Goal: Task Accomplishment & Management: Manage account settings

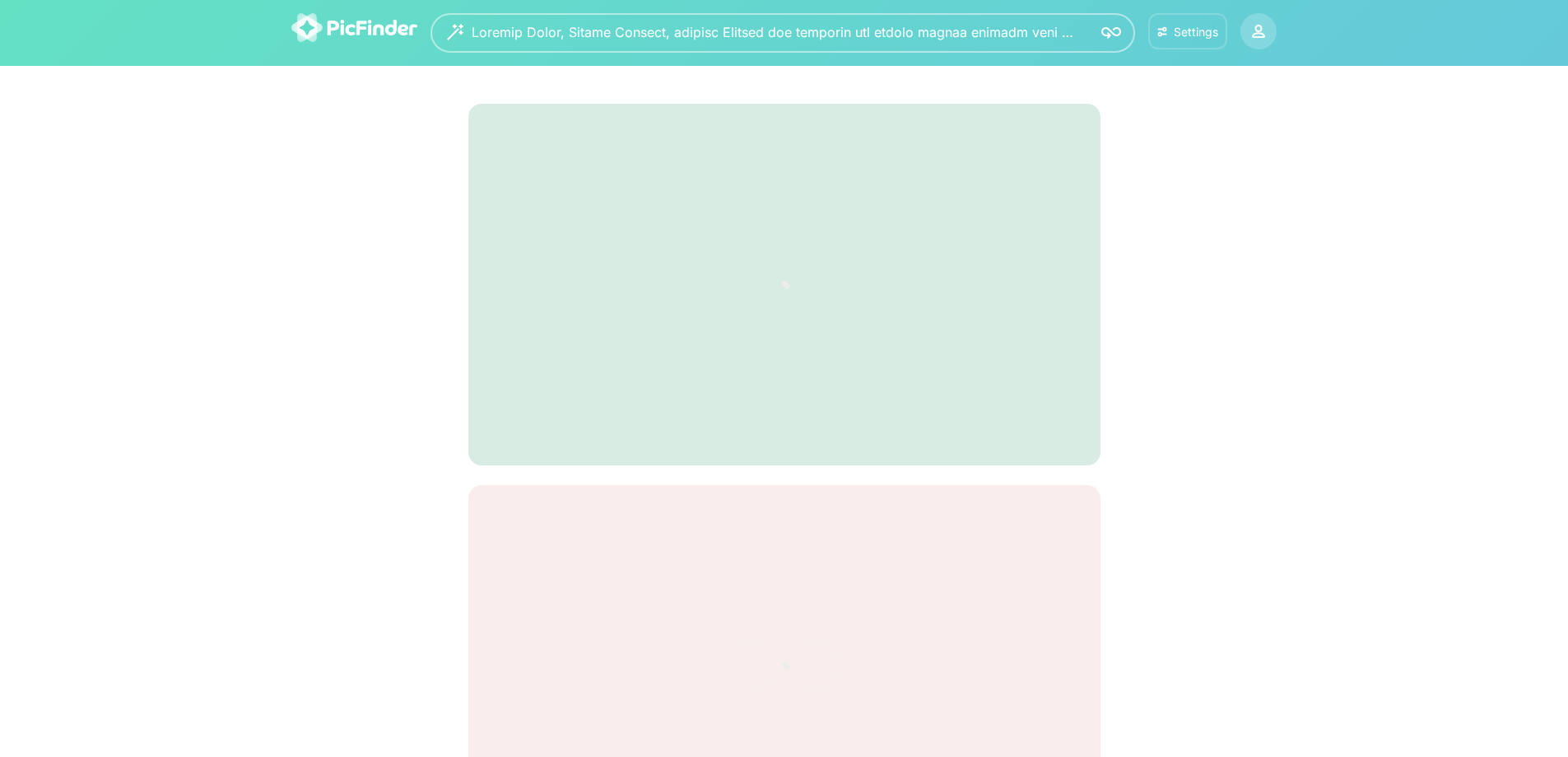
click at [1187, 33] on div "Settings" at bounding box center [1196, 32] width 44 height 14
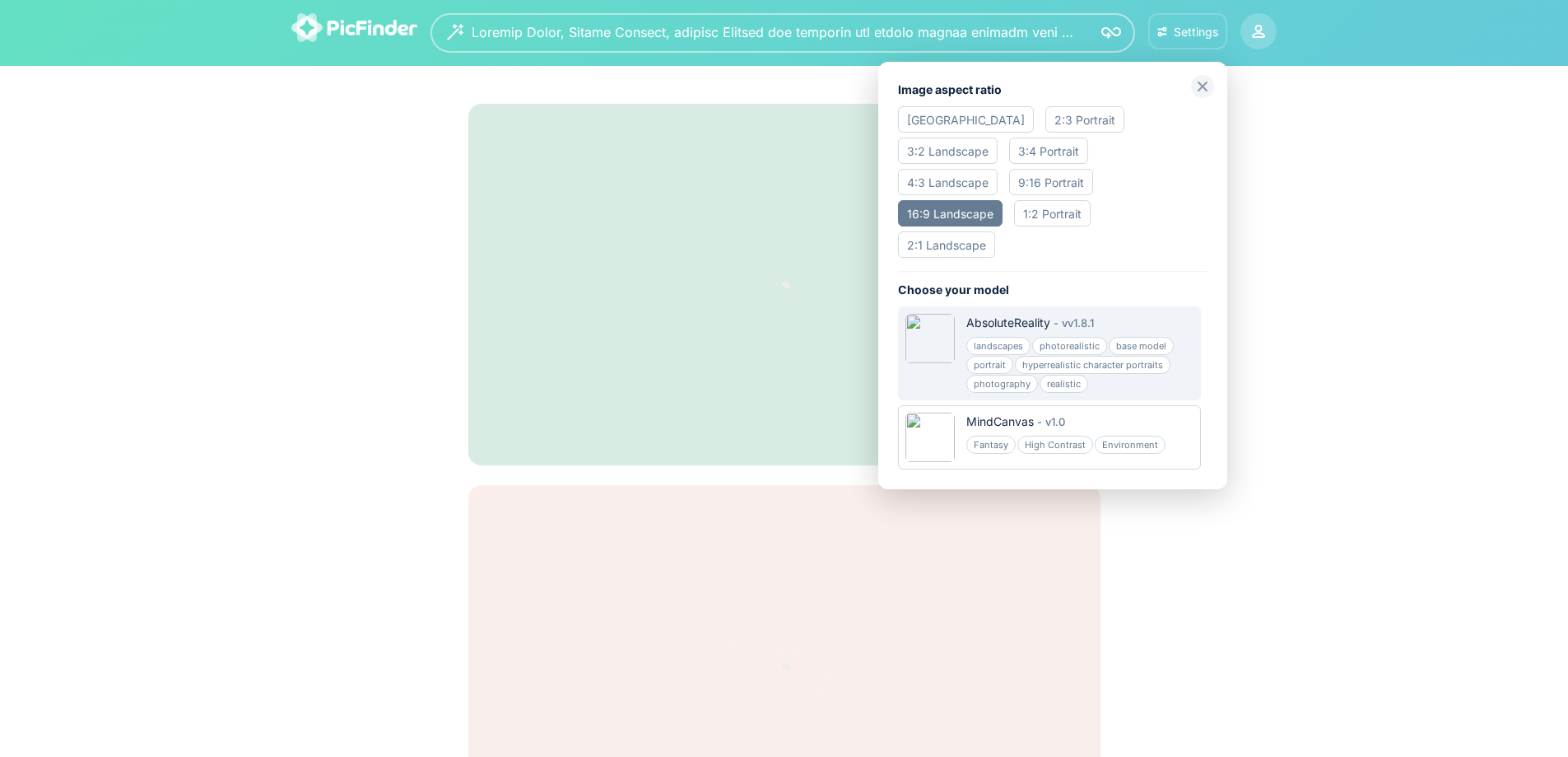
click at [1107, 30] on div at bounding box center [784, 378] width 1568 height 757
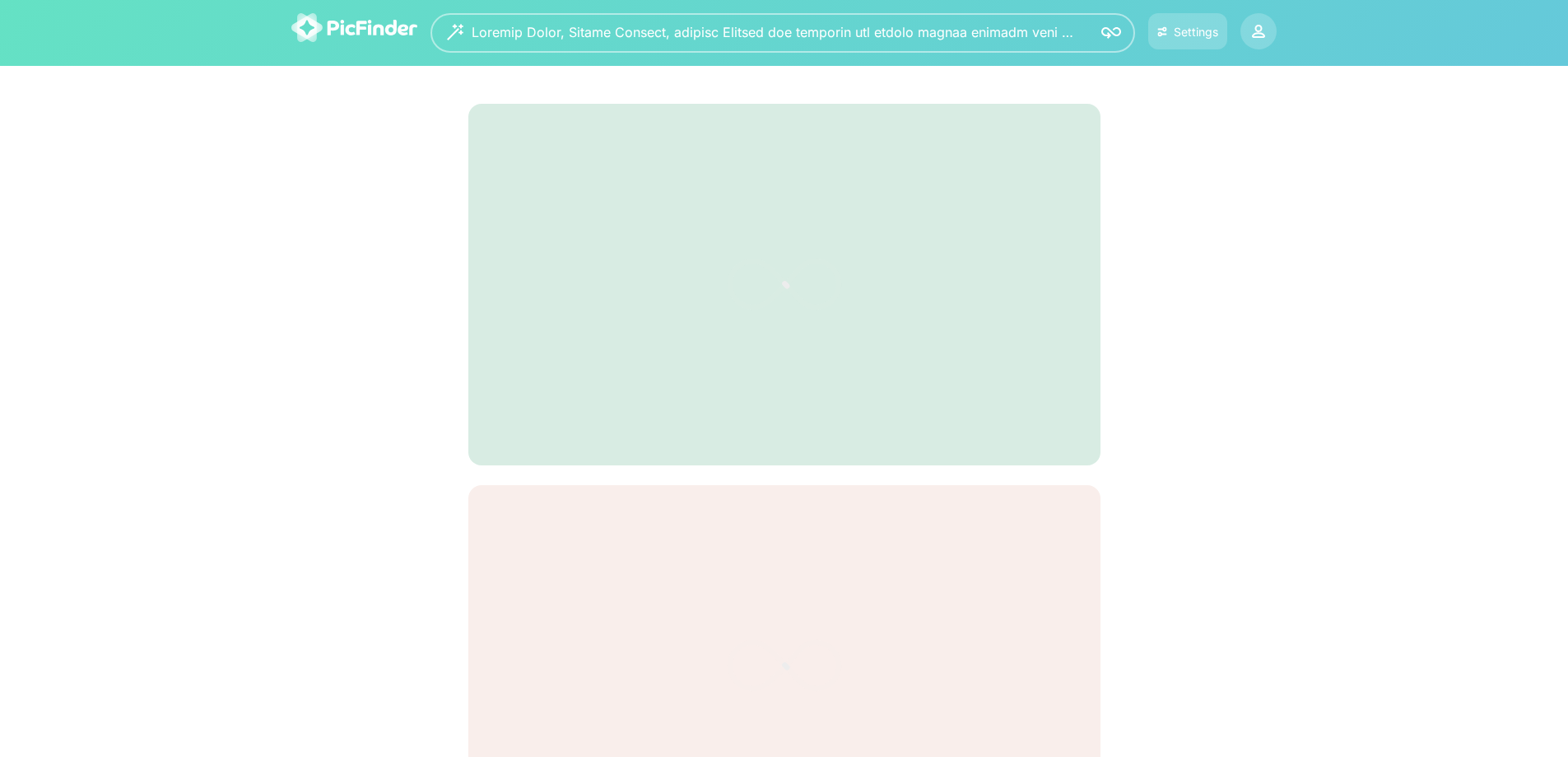
click at [1108, 35] on img at bounding box center [1111, 32] width 20 height 20
click at [1181, 36] on div "Settings" at bounding box center [1196, 32] width 44 height 14
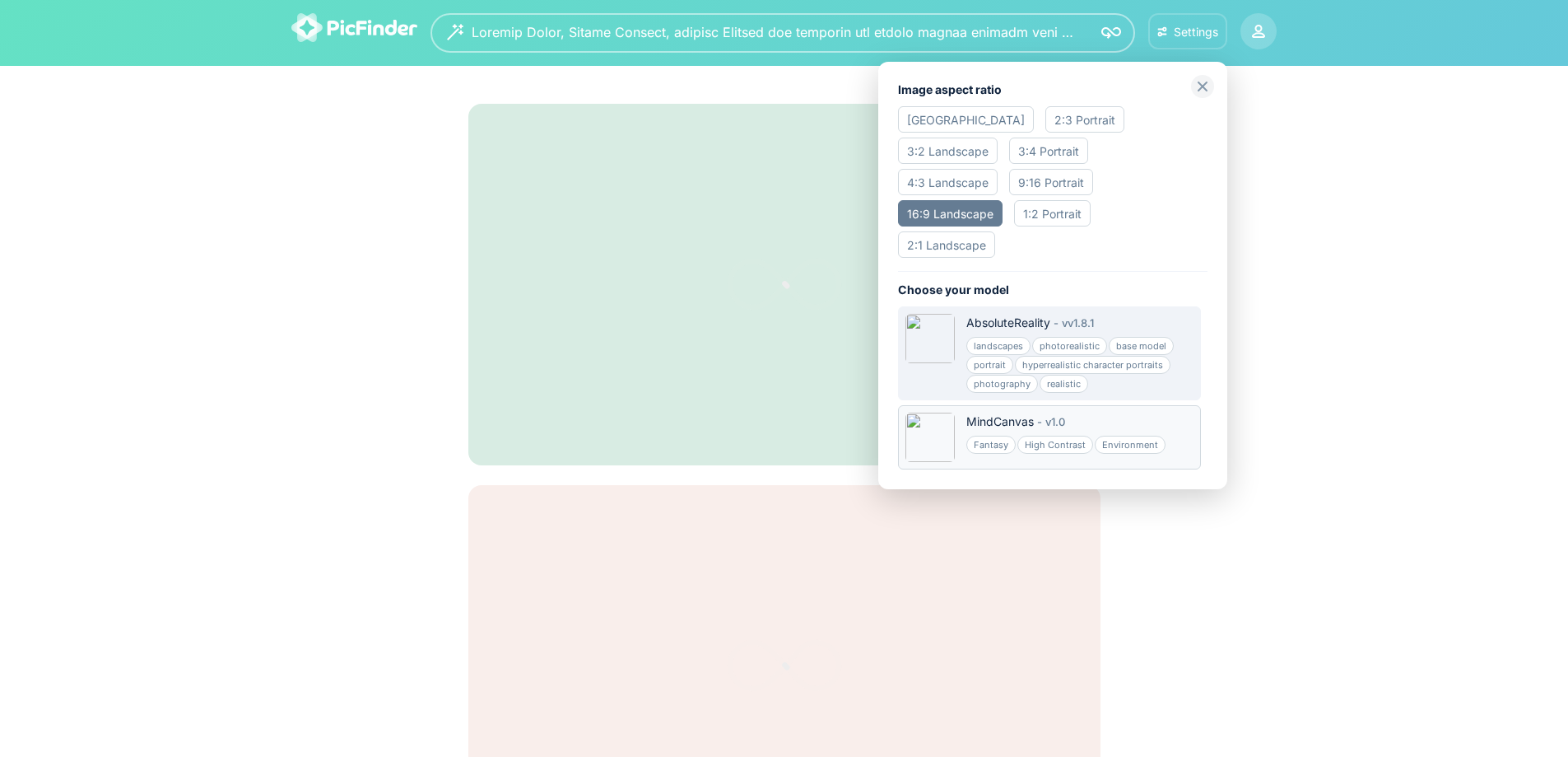
click at [1060, 413] on div "v 1.0" at bounding box center [1055, 421] width 20 height 16
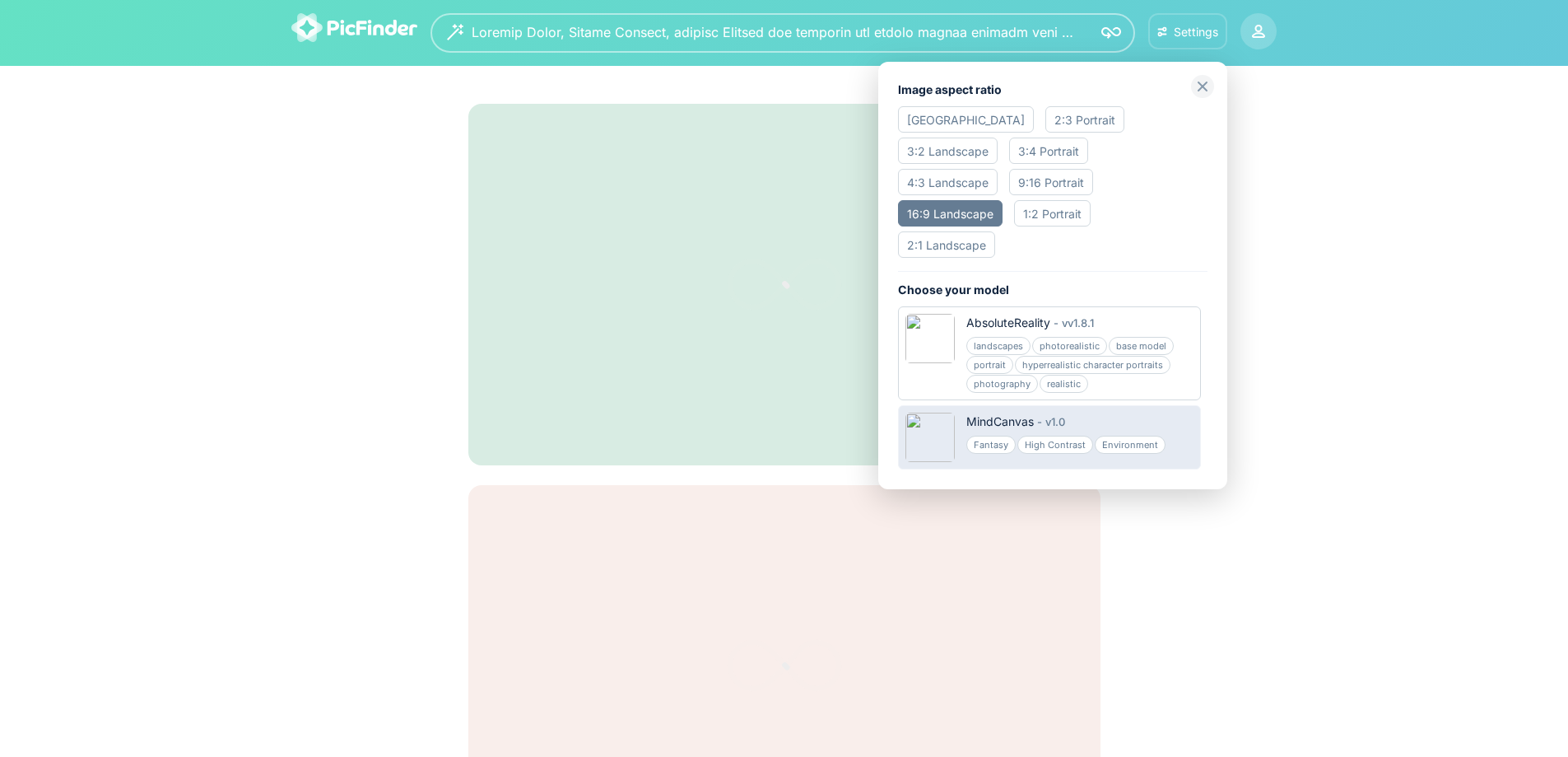
click at [1044, 435] on div "High Contrast" at bounding box center [1055, 444] width 76 height 18
click at [1133, 435] on div "Environment" at bounding box center [1130, 444] width 71 height 18
click at [1334, 313] on div at bounding box center [784, 378] width 1568 height 757
